Goal: Information Seeking & Learning: Understand process/instructions

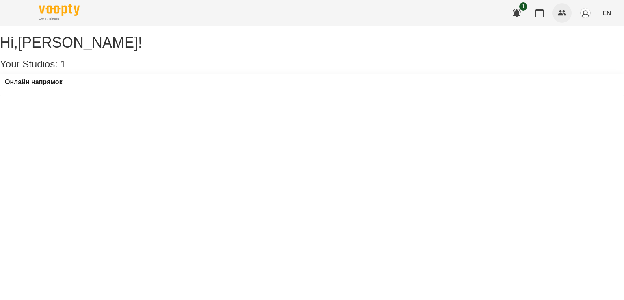
click at [566, 9] on icon "button" at bounding box center [562, 13] width 10 height 10
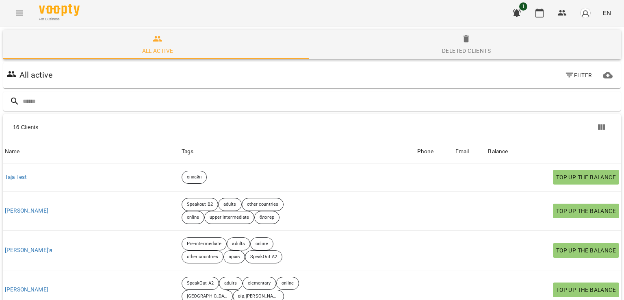
click at [587, 17] on img "button" at bounding box center [584, 12] width 11 height 11
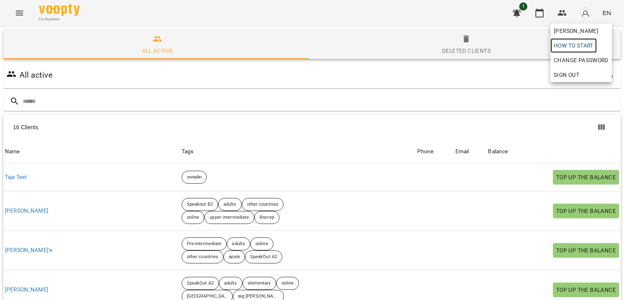
click at [580, 39] on link "How to start" at bounding box center [573, 45] width 46 height 15
click at [581, 30] on span "[PERSON_NAME]" at bounding box center [580, 31] width 55 height 10
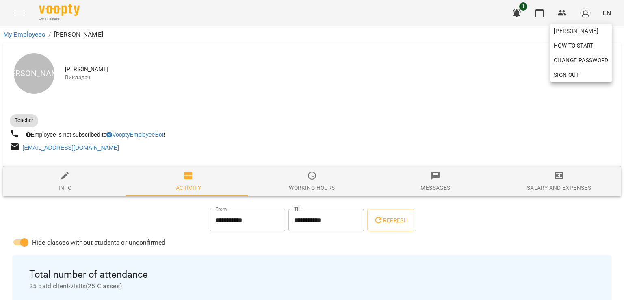
click at [296, 104] on div at bounding box center [312, 150] width 624 height 300
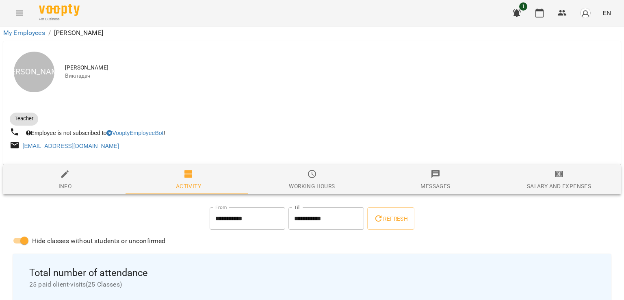
scroll to position [487, 0]
drag, startPoint x: 143, startPoint y: 123, endPoint x: 76, endPoint y: 122, distance: 66.2
copy link "[PERSON_NAME] 30"
